Goal: Transaction & Acquisition: Subscribe to service/newsletter

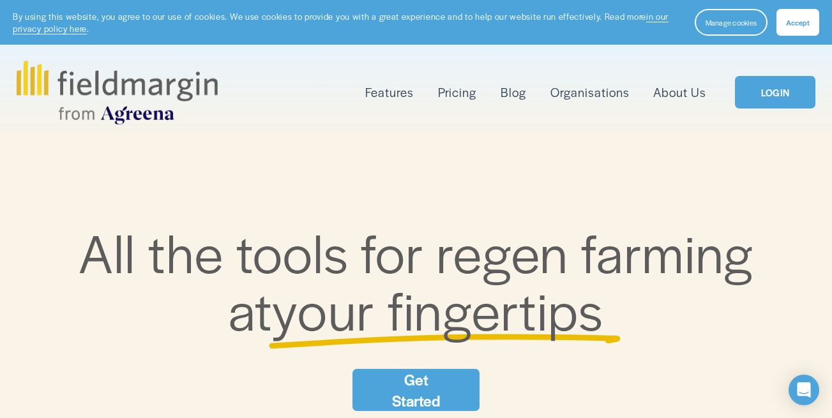
click at [459, 95] on link "Pricing" at bounding box center [457, 92] width 38 height 20
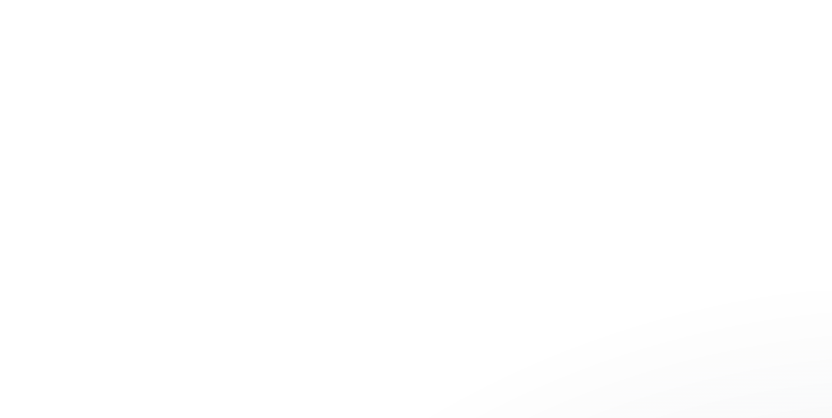
scroll to position [237, 0]
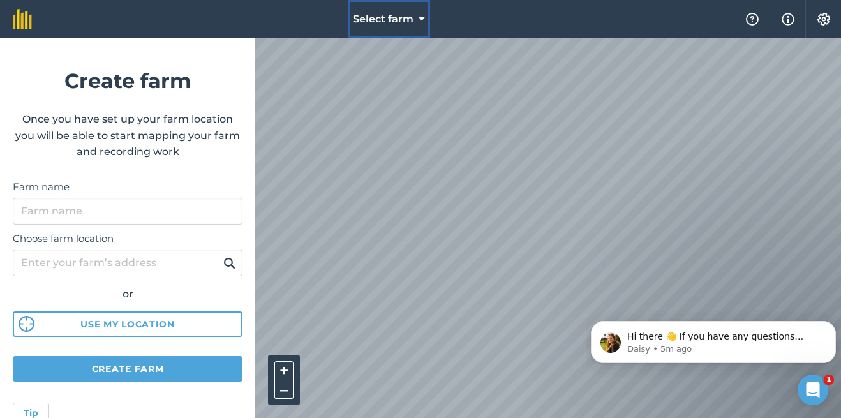
click at [390, 11] on button "Select farm" at bounding box center [389, 19] width 82 height 38
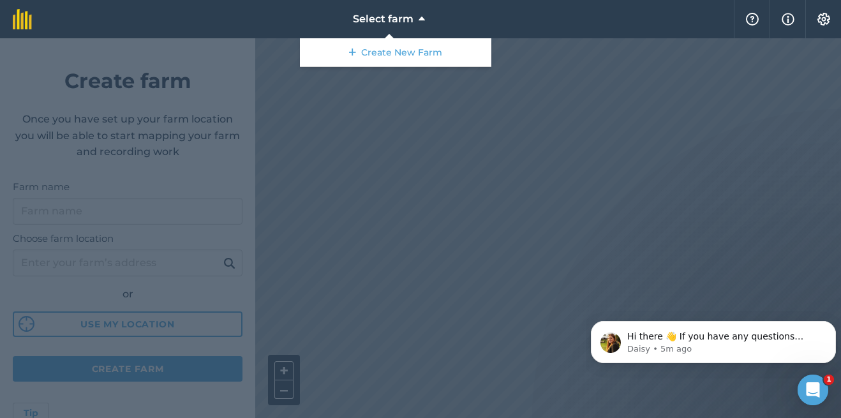
click at [418, 223] on div at bounding box center [420, 228] width 841 height 380
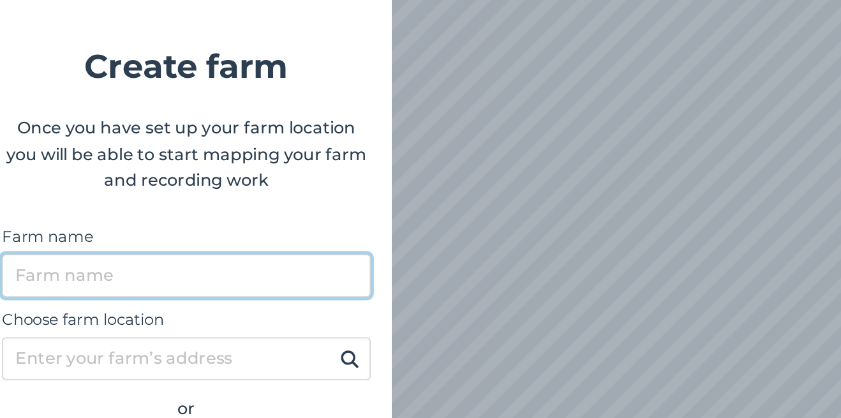
click at [87, 216] on input "Farm name" at bounding box center [128, 211] width 230 height 27
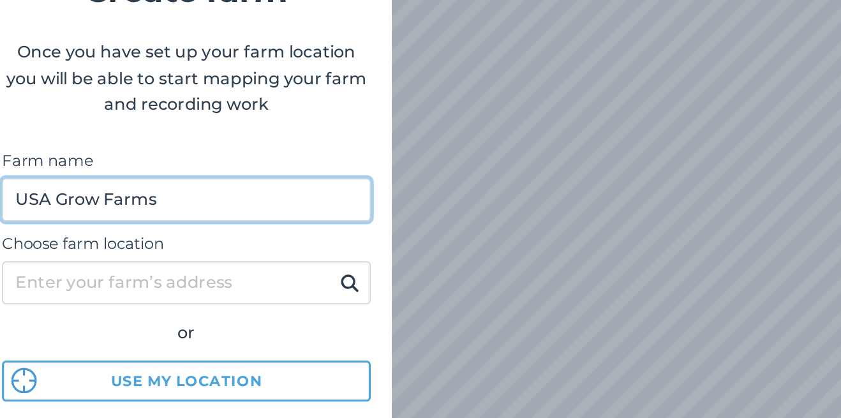
scroll to position [48, 0]
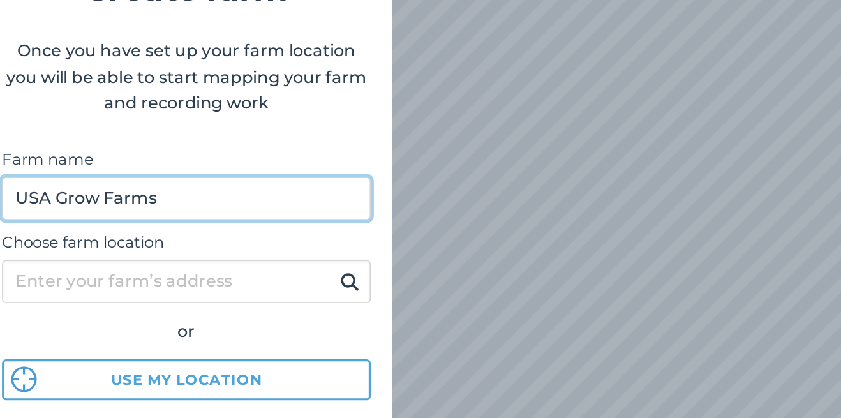
type input "USA Grow Farms"
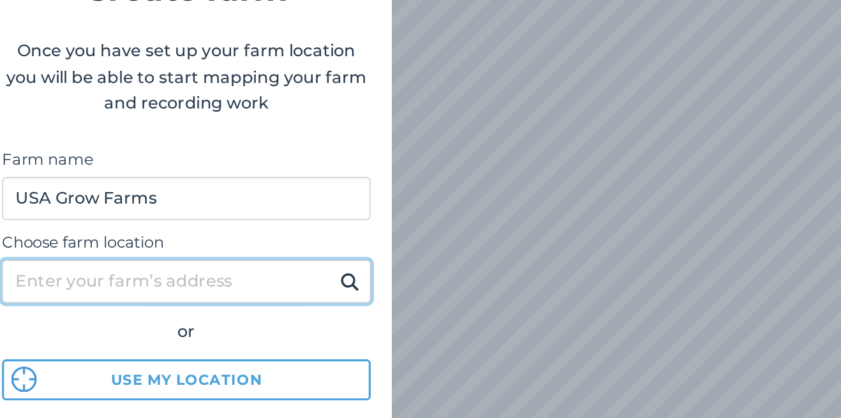
click at [68, 220] on input "Choose farm location" at bounding box center [128, 215] width 230 height 27
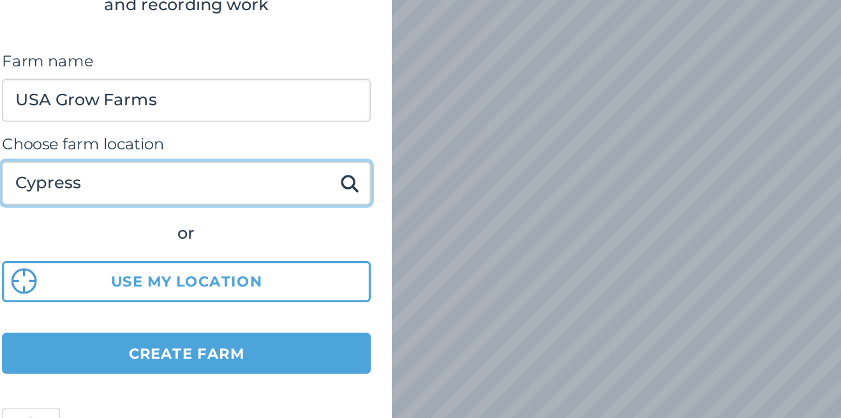
scroll to position [110, 0]
click at [69, 166] on input "Cypress./.," at bounding box center [128, 153] width 230 height 27
click at [99, 153] on input "Cypress," at bounding box center [128, 153] width 230 height 27
click at [82, 165] on input "Cypress, Tesxas" at bounding box center [128, 153] width 230 height 27
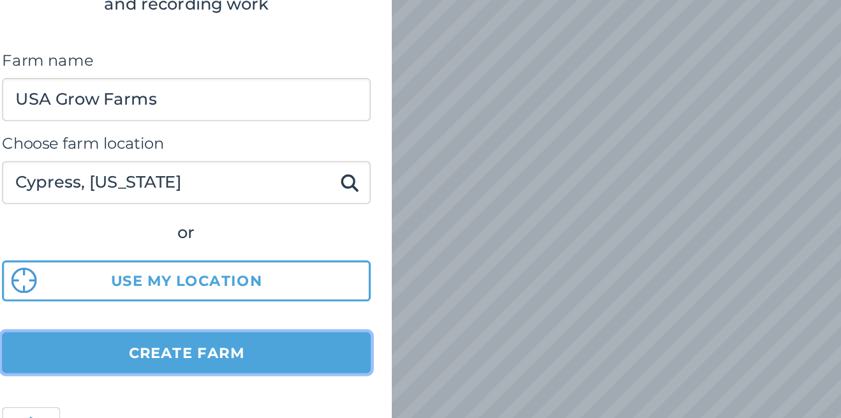
click at [61, 267] on button "Create farm" at bounding box center [128, 259] width 230 height 26
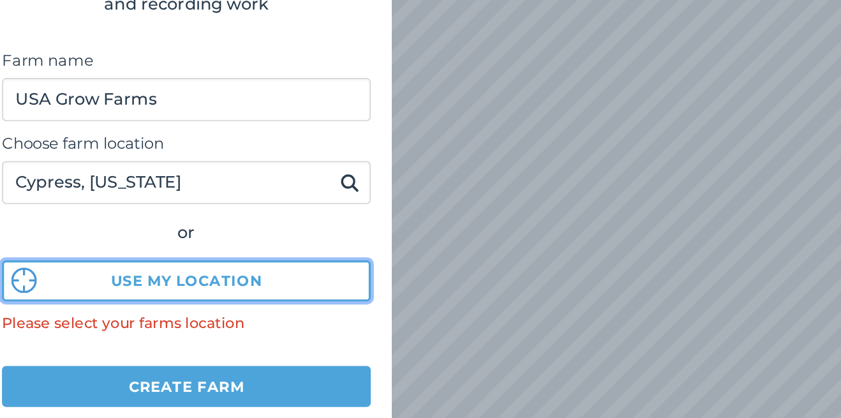
click at [48, 220] on button "Use my location" at bounding box center [128, 215] width 230 height 26
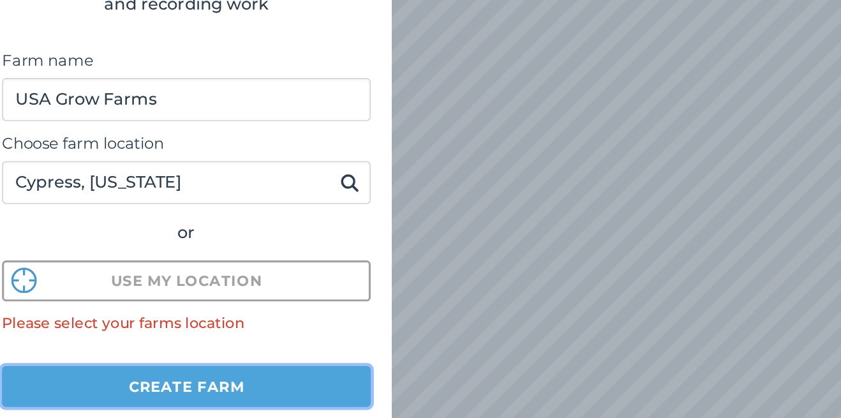
click at [48, 283] on button "Create farm" at bounding box center [128, 280] width 230 height 26
click at [77, 286] on button "Create farm" at bounding box center [128, 280] width 230 height 26
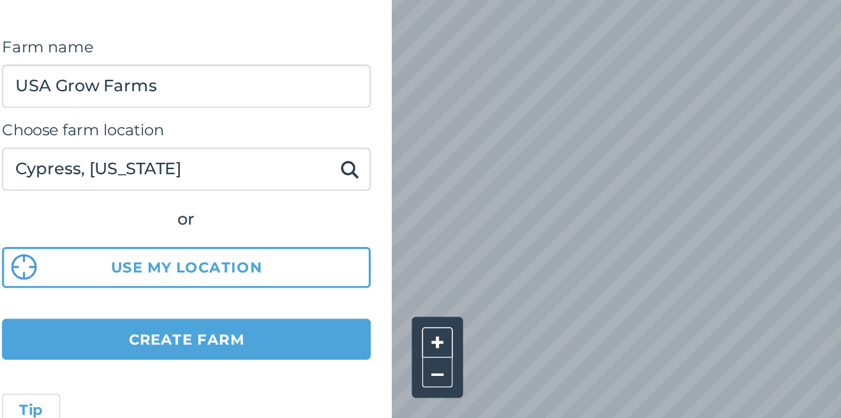
scroll to position [0, 0]
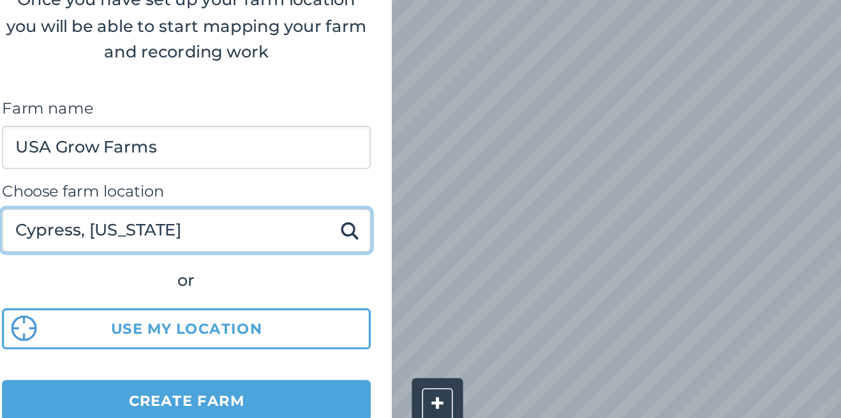
click at [108, 269] on input "Cypress, [US_STATE]" at bounding box center [128, 263] width 230 height 27
type input "C"
click at [77, 274] on input "Houston.//.," at bounding box center [128, 263] width 230 height 27
click at [101, 269] on input "[GEOGRAPHIC_DATA]," at bounding box center [128, 263] width 230 height 27
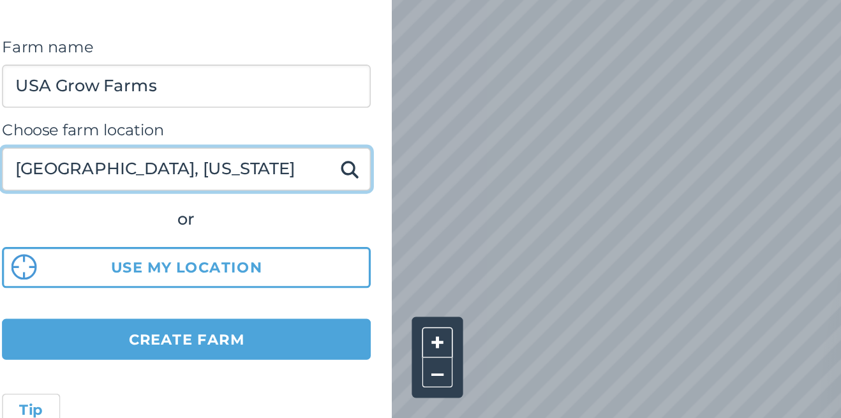
type input "[GEOGRAPHIC_DATA], [US_STATE]"
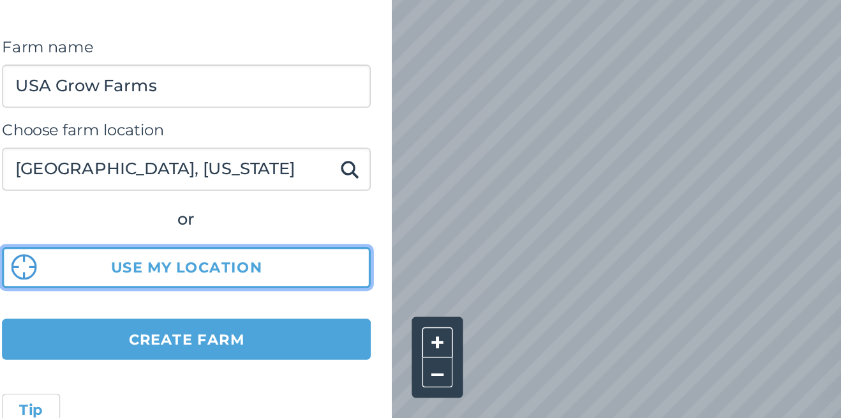
click at [160, 327] on button "Use my location" at bounding box center [128, 324] width 230 height 26
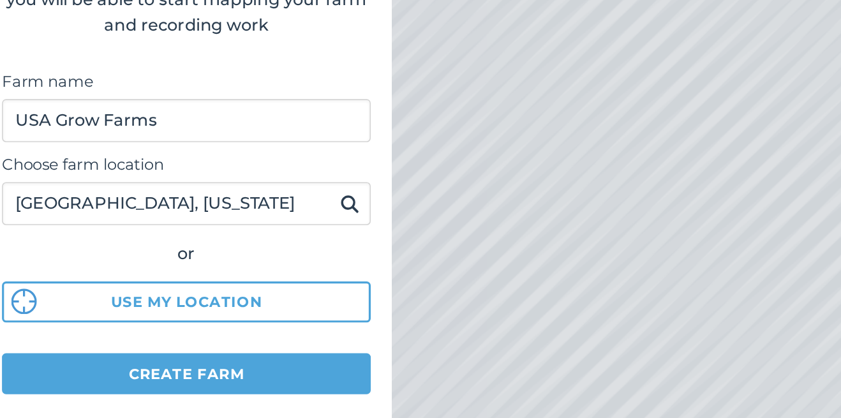
scroll to position [121, 0]
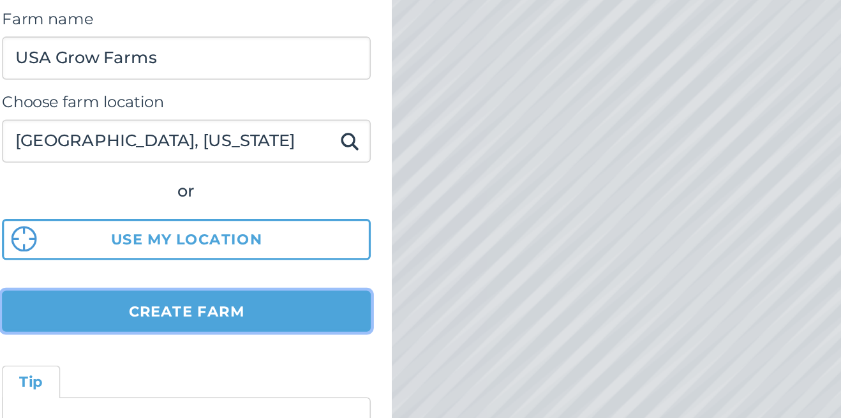
click at [98, 258] on button "Create farm" at bounding box center [128, 248] width 230 height 26
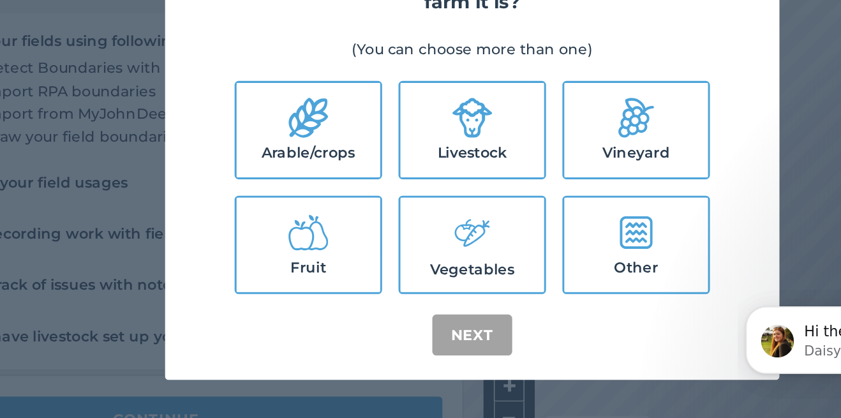
click at [324, 283] on icon at bounding box center [319, 275] width 26 height 26
checkbox input "true"
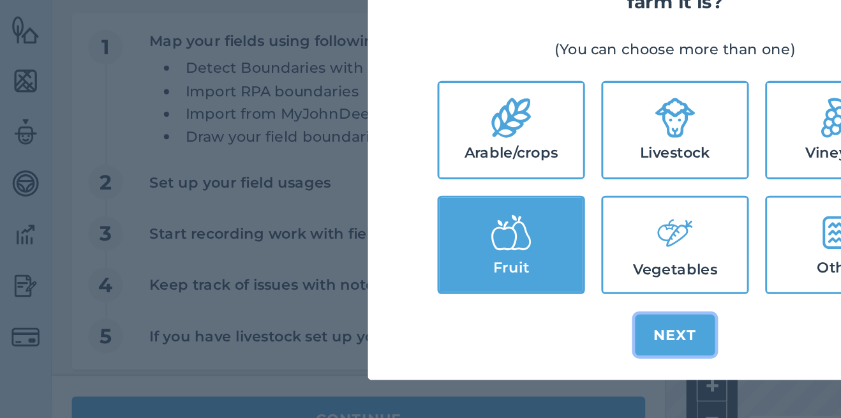
click at [420, 342] on button "Next" at bounding box center [421, 339] width 50 height 26
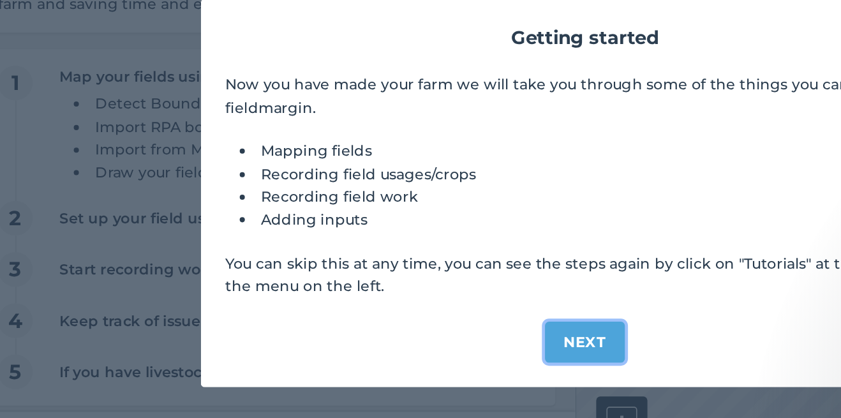
click at [429, 316] on button "Next" at bounding box center [421, 321] width 50 height 26
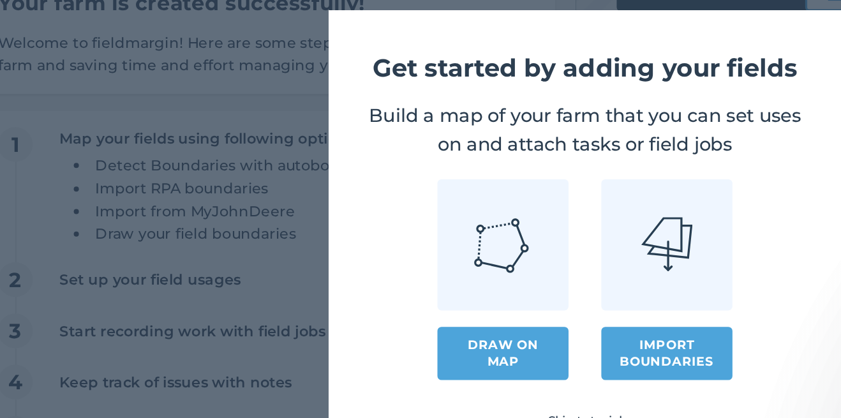
click at [362, 225] on img at bounding box center [369, 222] width 37 height 37
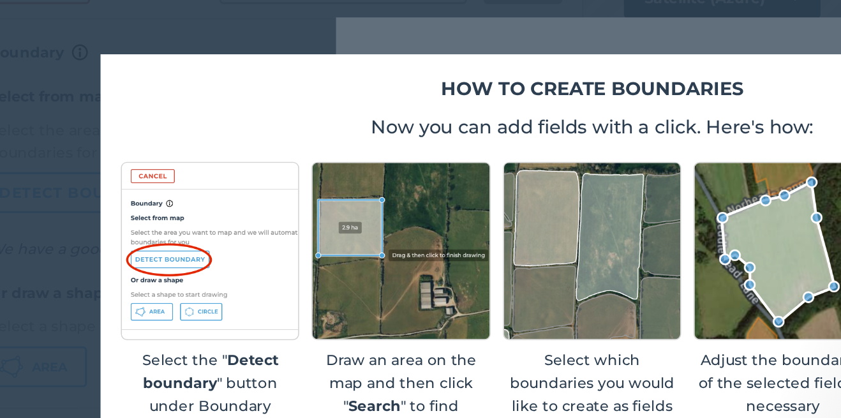
click at [169, 243] on img at bounding box center [182, 221] width 111 height 111
click at [163, 239] on img at bounding box center [182, 221] width 111 height 111
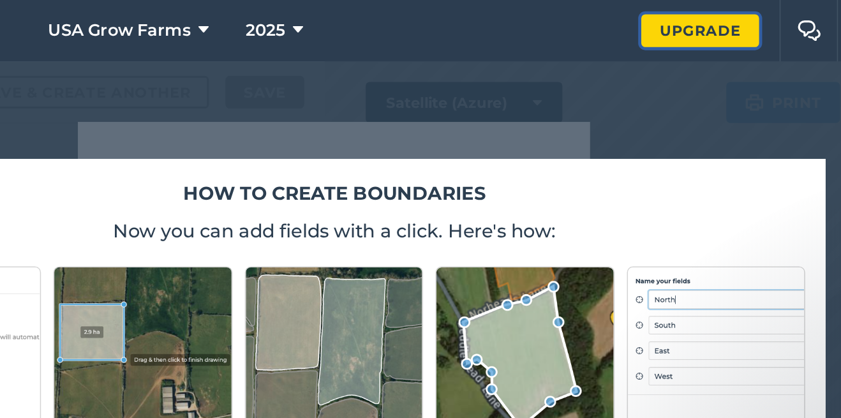
click at [654, 17] on link "Upgrade" at bounding box center [648, 19] width 73 height 20
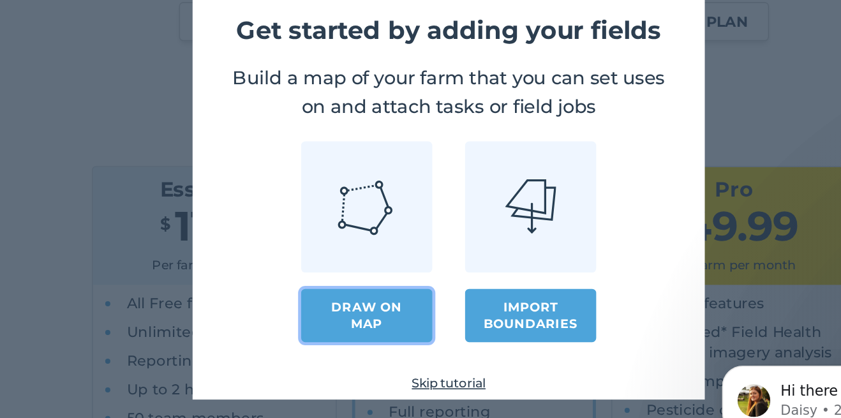
click at [380, 298] on link "Draw on map" at bounding box center [370, 289] width 82 height 33
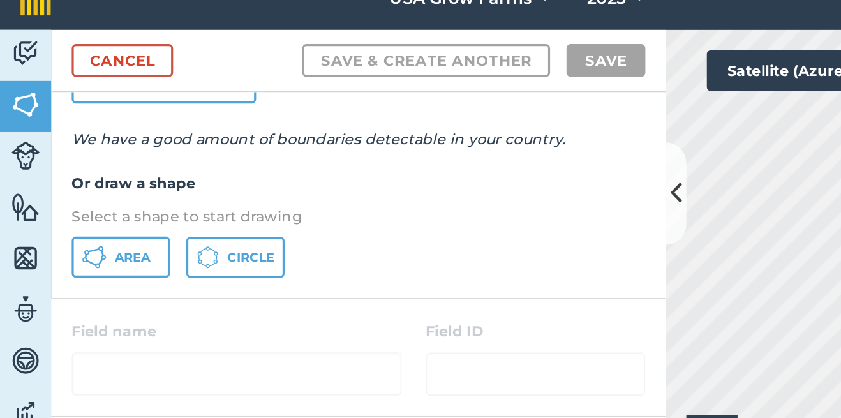
scroll to position [113, 0]
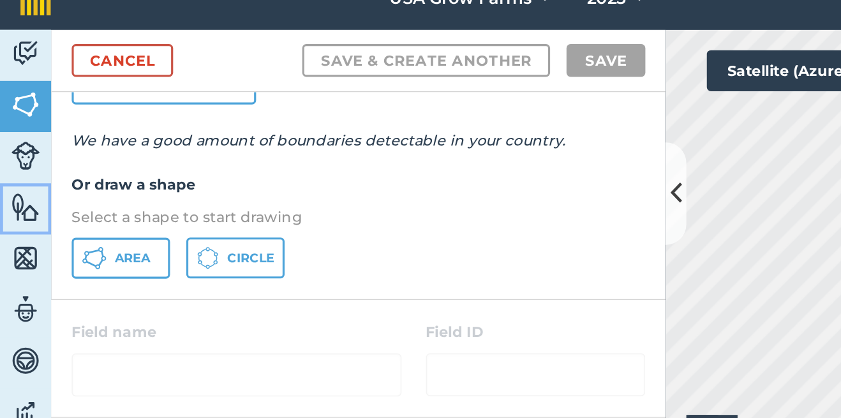
click at [12, 158] on img at bounding box center [16, 148] width 18 height 19
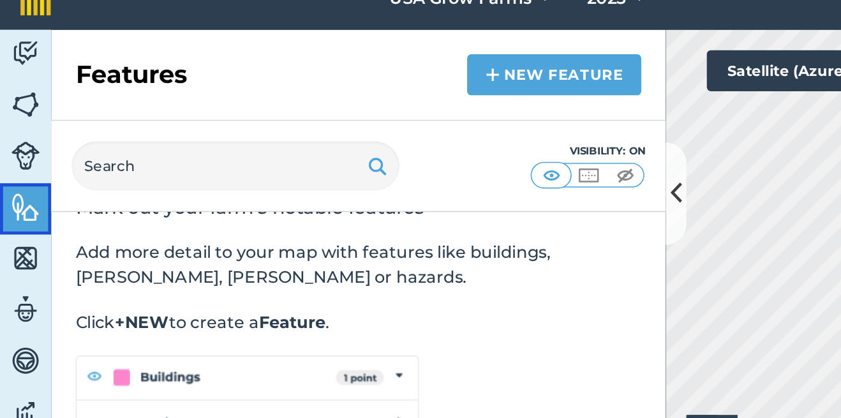
scroll to position [32, 0]
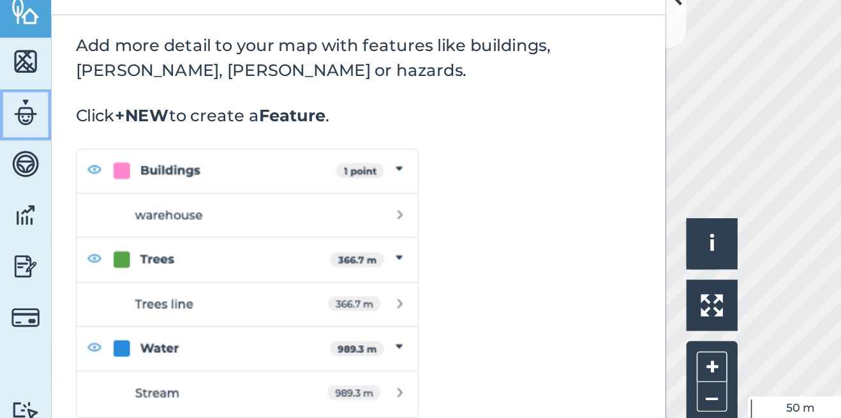
click at [15, 221] on img at bounding box center [16, 212] width 18 height 19
select select "MEMBER"
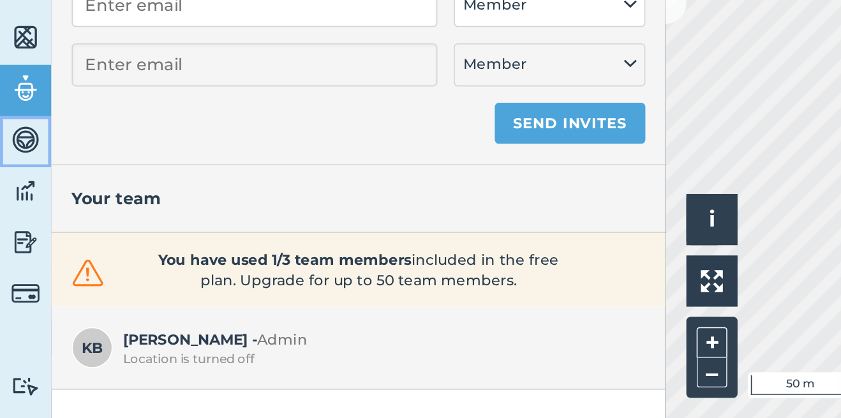
click at [20, 251] on img at bounding box center [16, 244] width 18 height 19
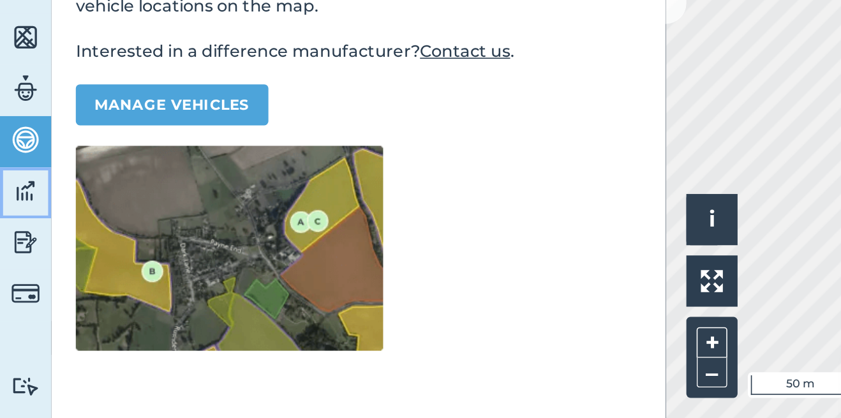
click at [19, 281] on img at bounding box center [16, 276] width 18 height 19
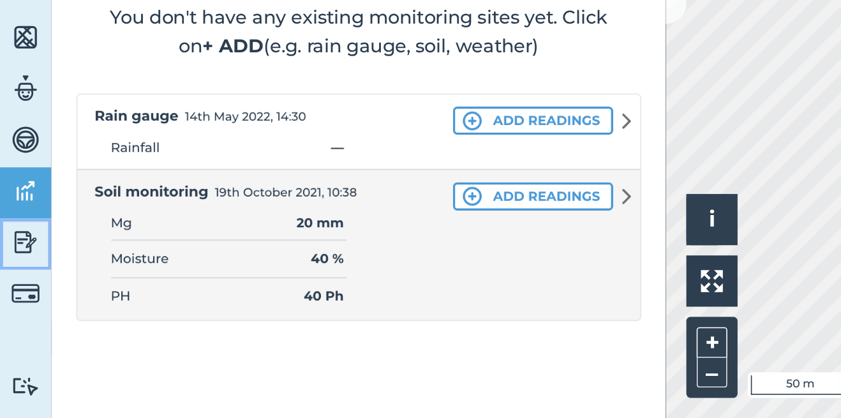
click at [15, 313] on img at bounding box center [16, 308] width 18 height 19
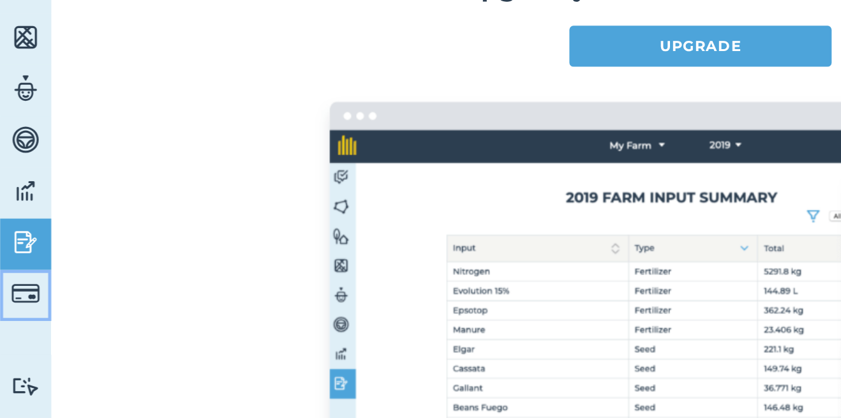
click at [17, 345] on img at bounding box center [16, 340] width 18 height 18
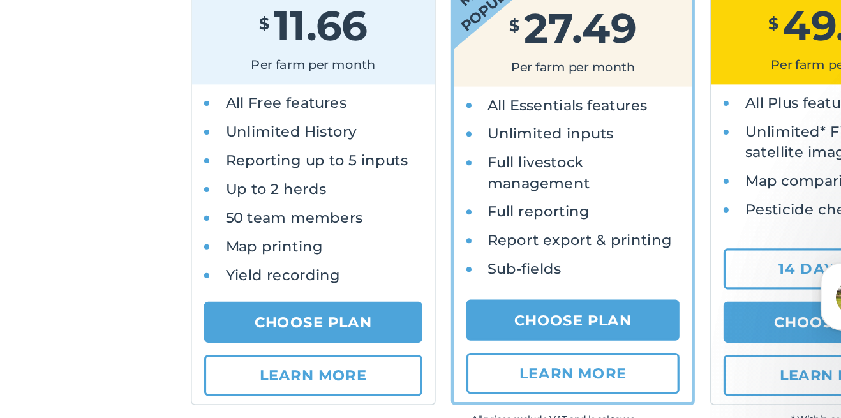
scroll to position [60, 0]
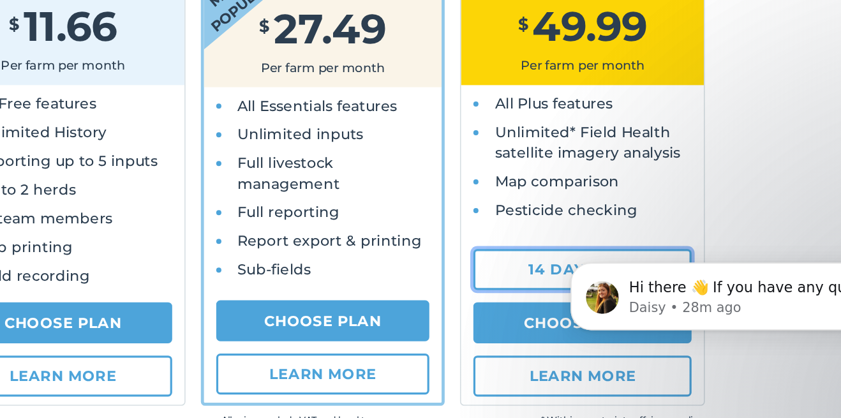
click at [551, 325] on link "14 day trial" at bounding box center [598, 326] width 136 height 26
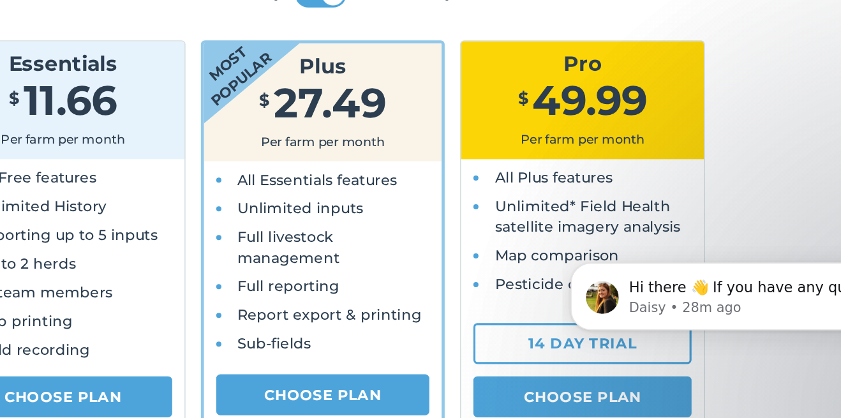
select select "US"
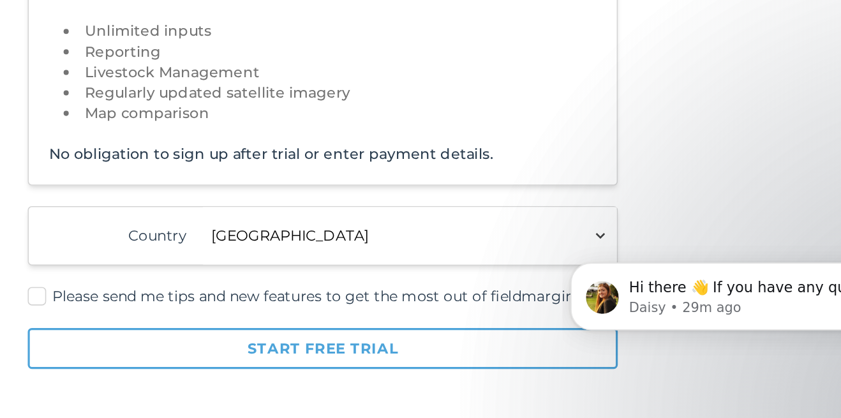
scroll to position [0, 0]
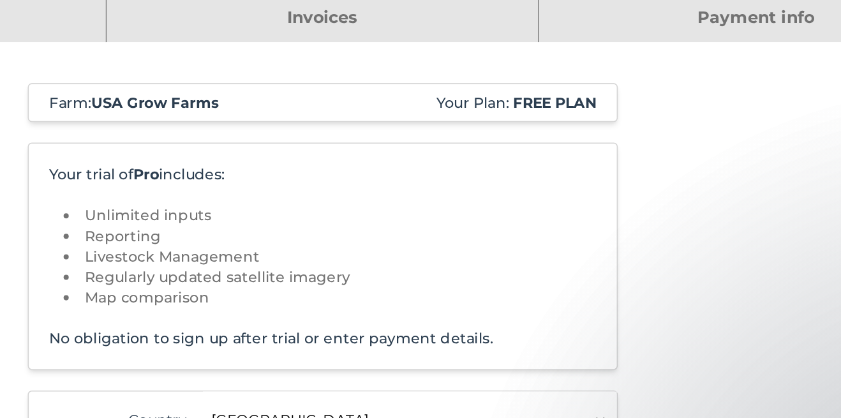
click at [642, 56] on link "Payment info" at bounding box center [706, 53] width 270 height 31
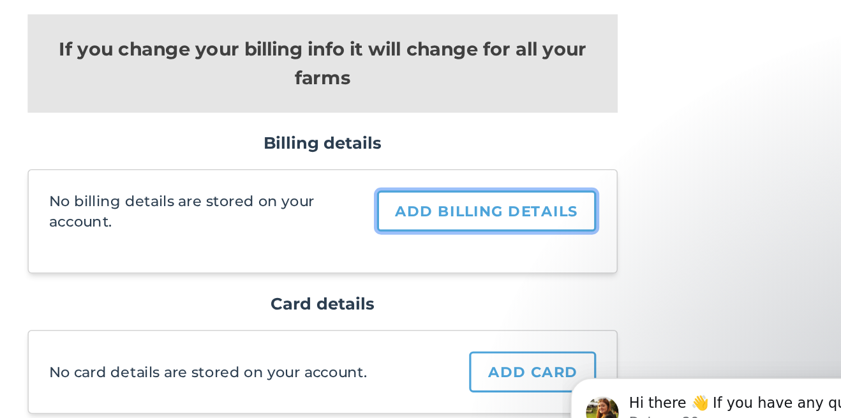
click at [537, 219] on link "Add billing details" at bounding box center [538, 217] width 137 height 26
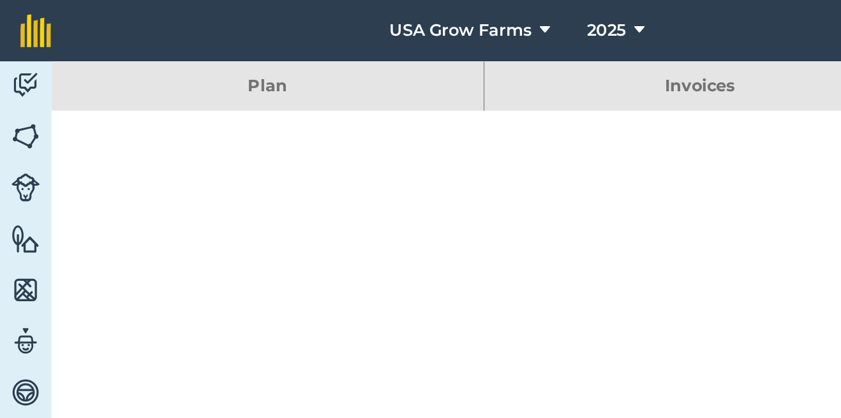
click at [172, 156] on div at bounding box center [436, 164] width 809 height 191
click at [125, 119] on div at bounding box center [436, 164] width 809 height 191
click at [107, 99] on div at bounding box center [436, 164] width 809 height 191
click at [15, 60] on img at bounding box center [16, 52] width 18 height 19
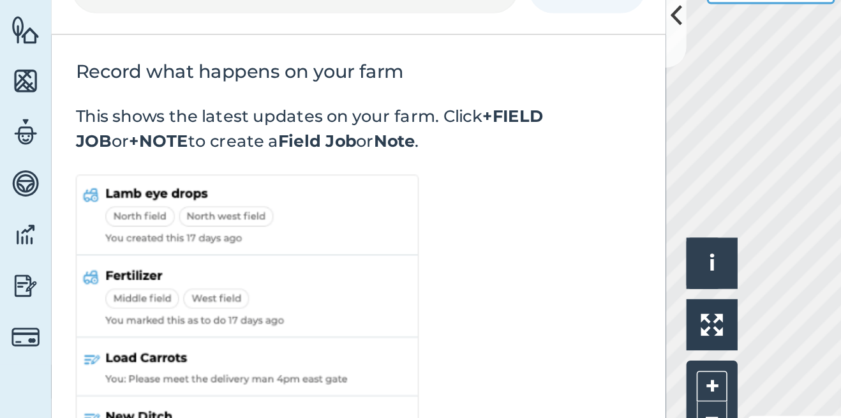
click at [17, 343] on img at bounding box center [16, 340] width 18 height 18
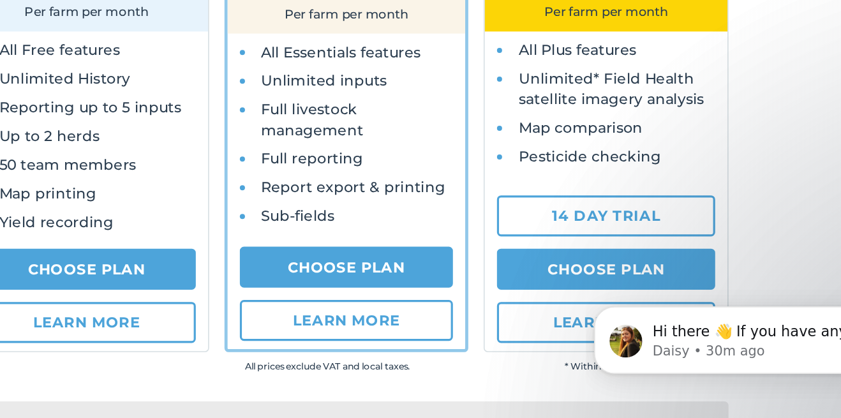
scroll to position [123, 0]
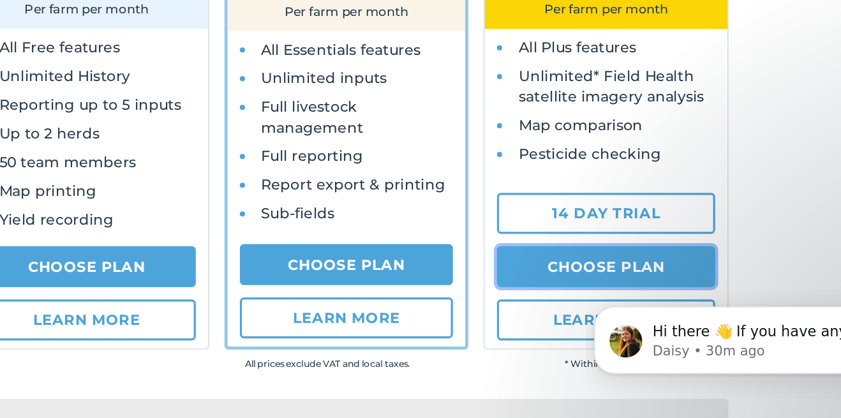
click at [556, 301] on link "Choose Plan" at bounding box center [598, 296] width 136 height 26
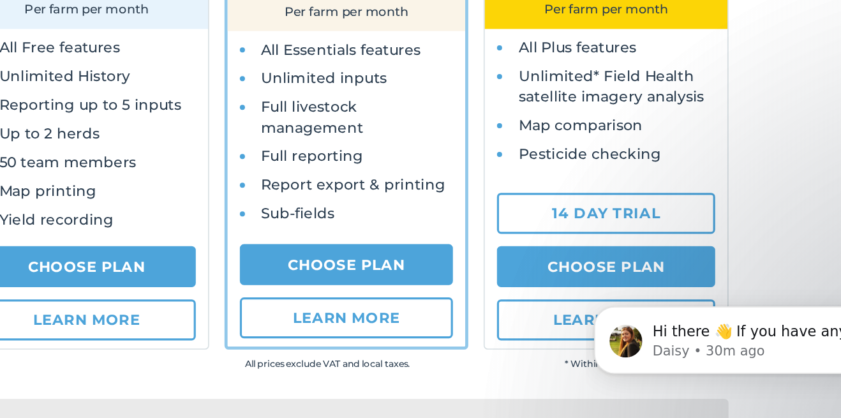
select select "c333f8ae-3c08-4337-b93a-84218057e287"
select select "US"
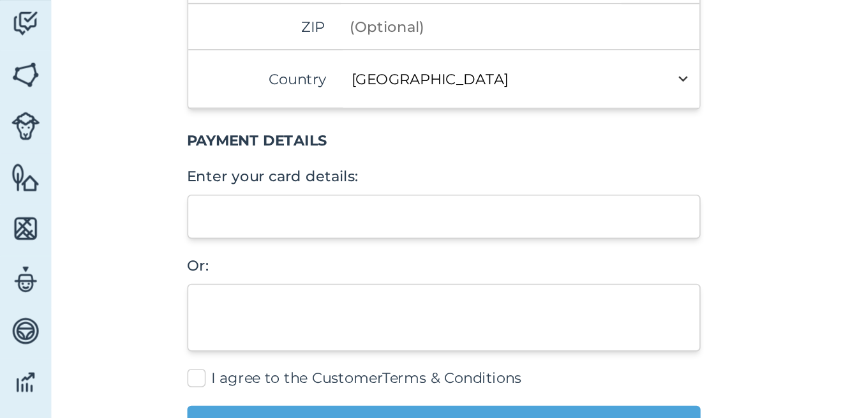
scroll to position [350, 0]
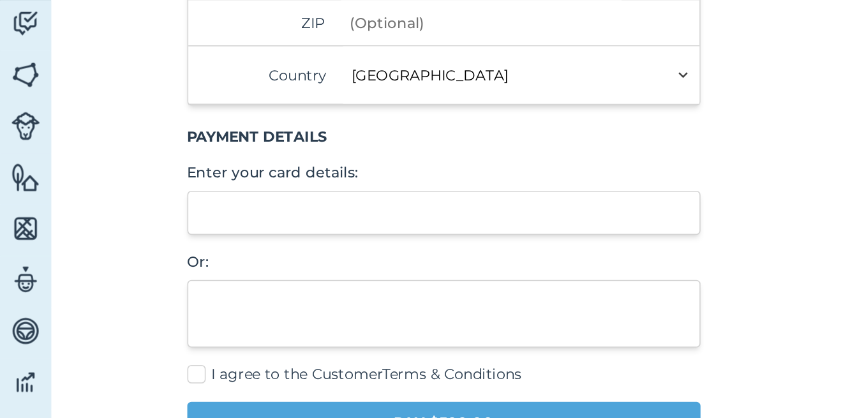
click at [121, 277] on label "I agree to the Customer Terms & Conditions" at bounding box center [277, 271] width 320 height 13
checkbox input "true"
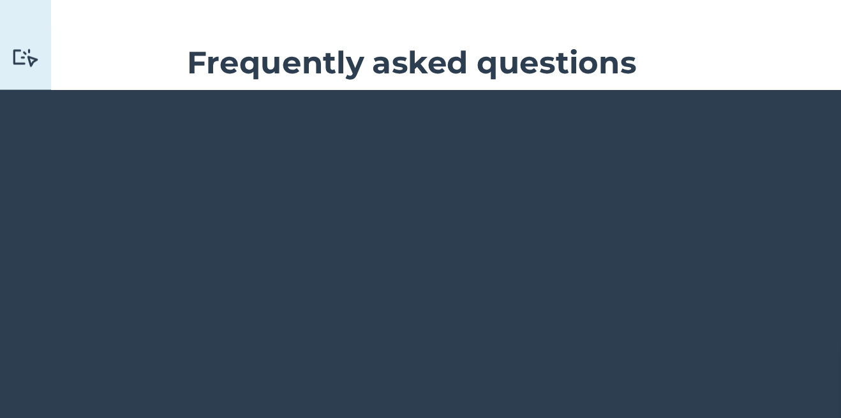
scroll to position [204, 0]
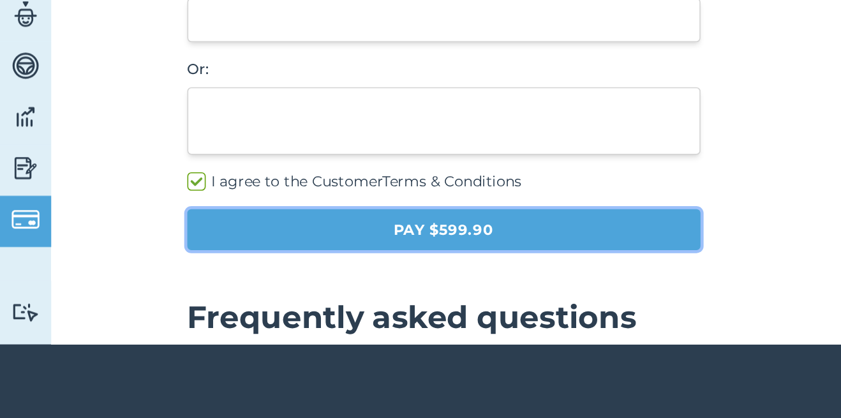
click at [202, 146] on button "Pay $599.90" at bounding box center [277, 143] width 320 height 26
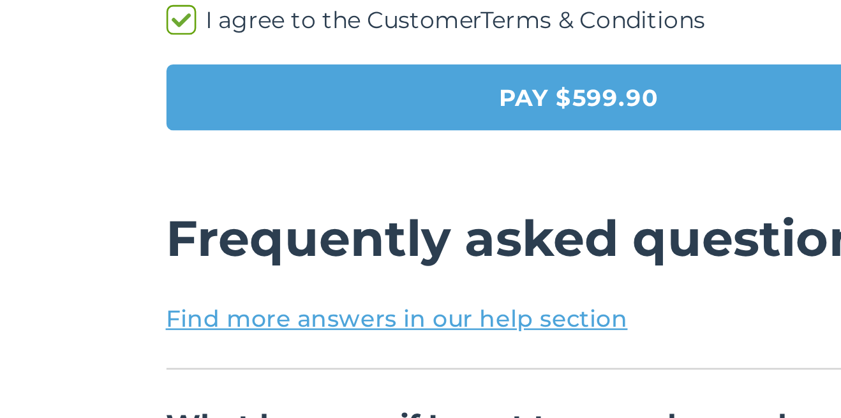
scroll to position [398, 0]
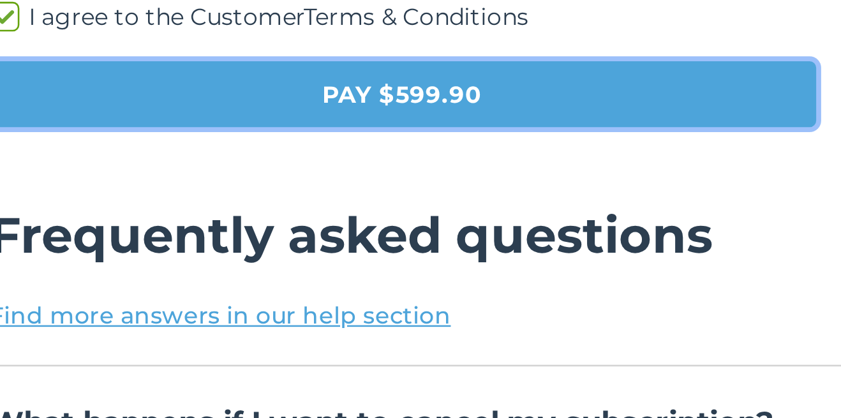
click at [257, 74] on button "Pay $599.90" at bounding box center [277, 73] width 320 height 26
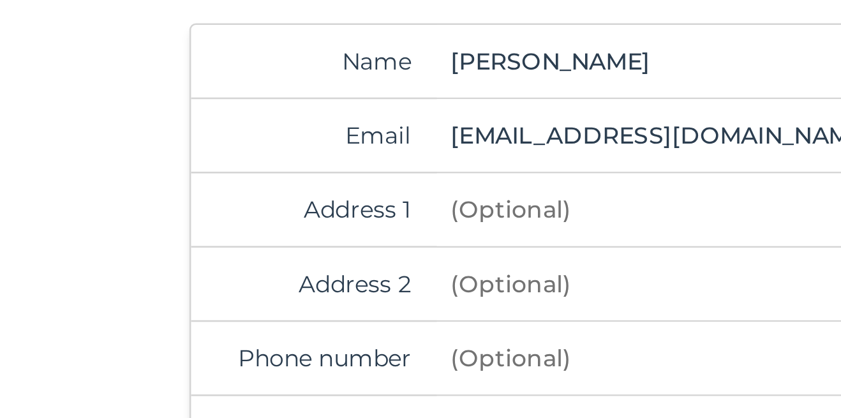
scroll to position [142, 0]
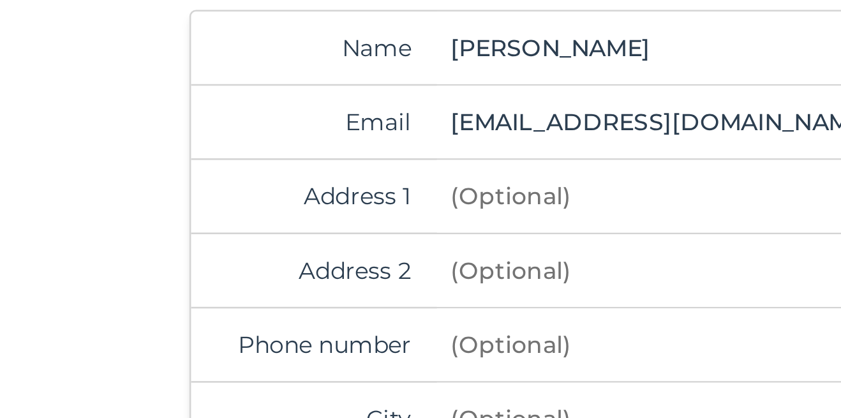
click at [206, 79] on div "Address 1" at bounding box center [276, 76] width 319 height 29
click at [215, 80] on input "Address 1" at bounding box center [300, 76] width 174 height 28
type input "[STREET_ADDRESS]"
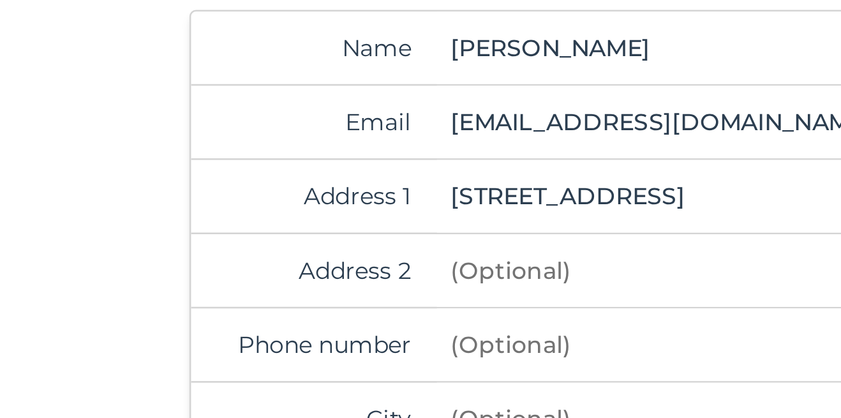
type input "[STREET_ADDRESS]"
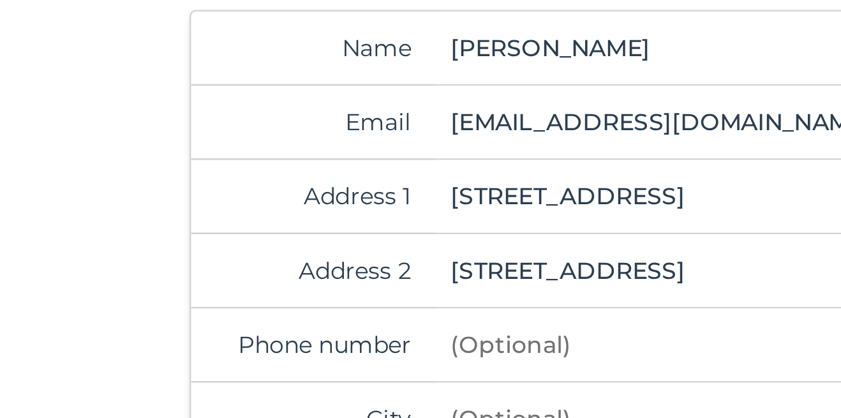
type input "[PHONE_NUMBER]"
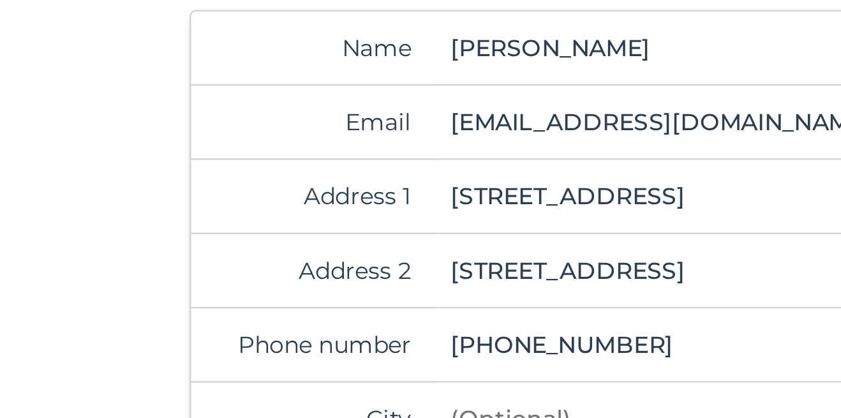
type input "[GEOGRAPHIC_DATA]"
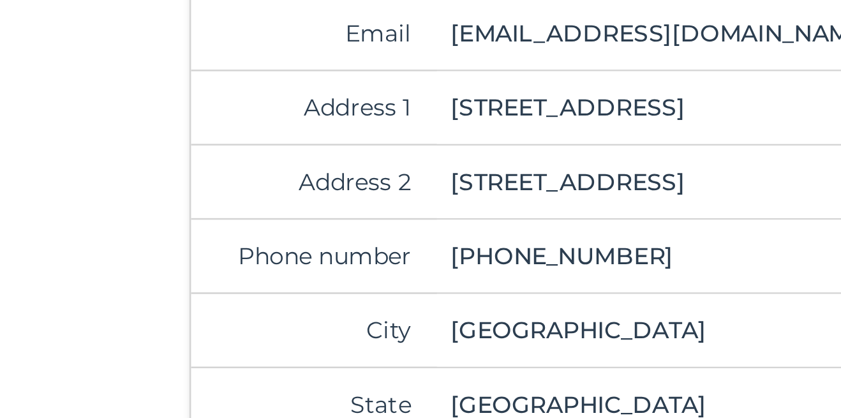
scroll to position [66, 0]
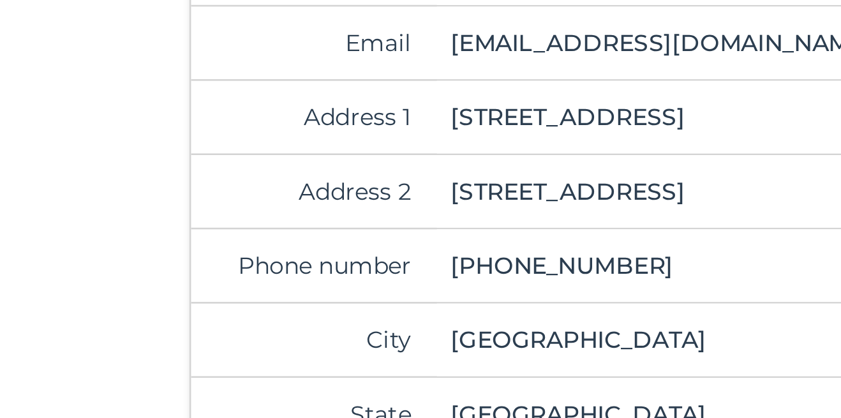
click at [306, 183] on input "[STREET_ADDRESS]" at bounding box center [300, 179] width 174 height 28
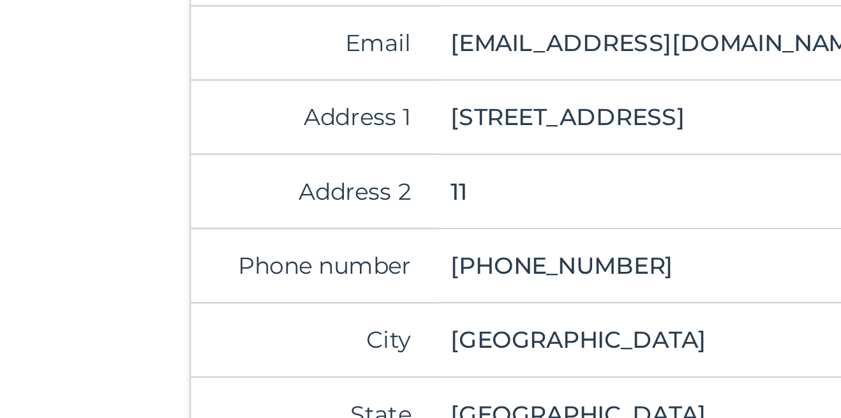
type input "1"
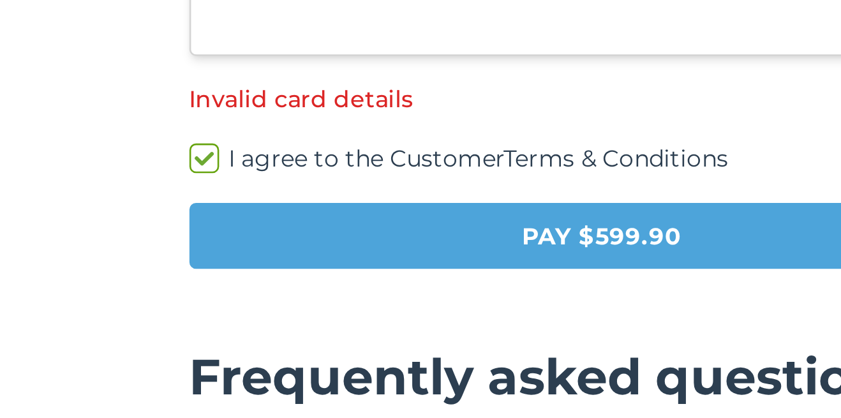
scroll to position [437, 0]
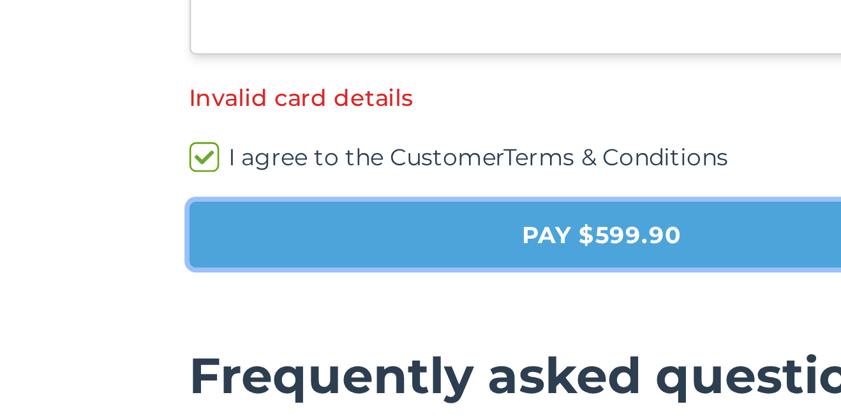
click at [186, 197] on button "Pay $599.90" at bounding box center [277, 196] width 320 height 26
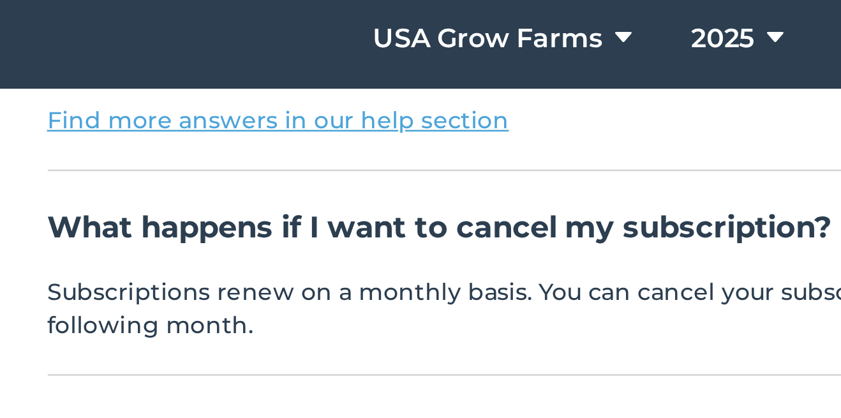
scroll to position [710, 0]
